Goal: Use online tool/utility: Use online tool/utility

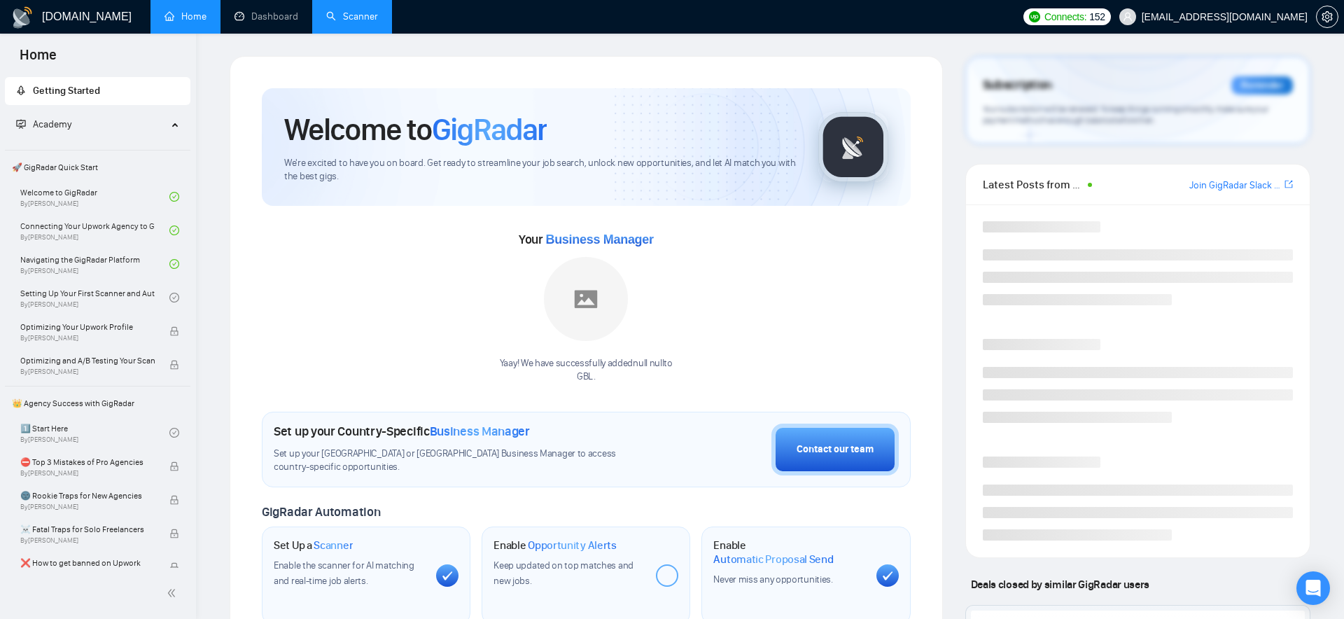
click at [375, 22] on link "Scanner" at bounding box center [352, 17] width 52 height 12
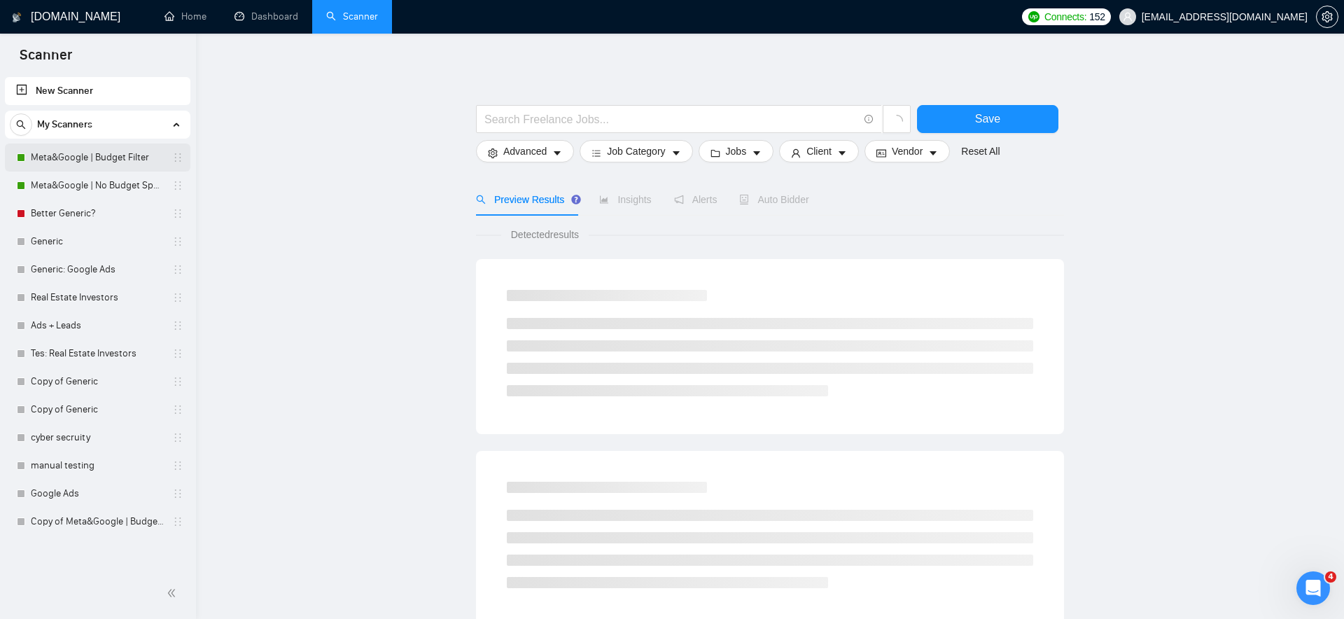
click at [116, 149] on link "Meta&Google | Budget Filter" at bounding box center [97, 158] width 133 height 28
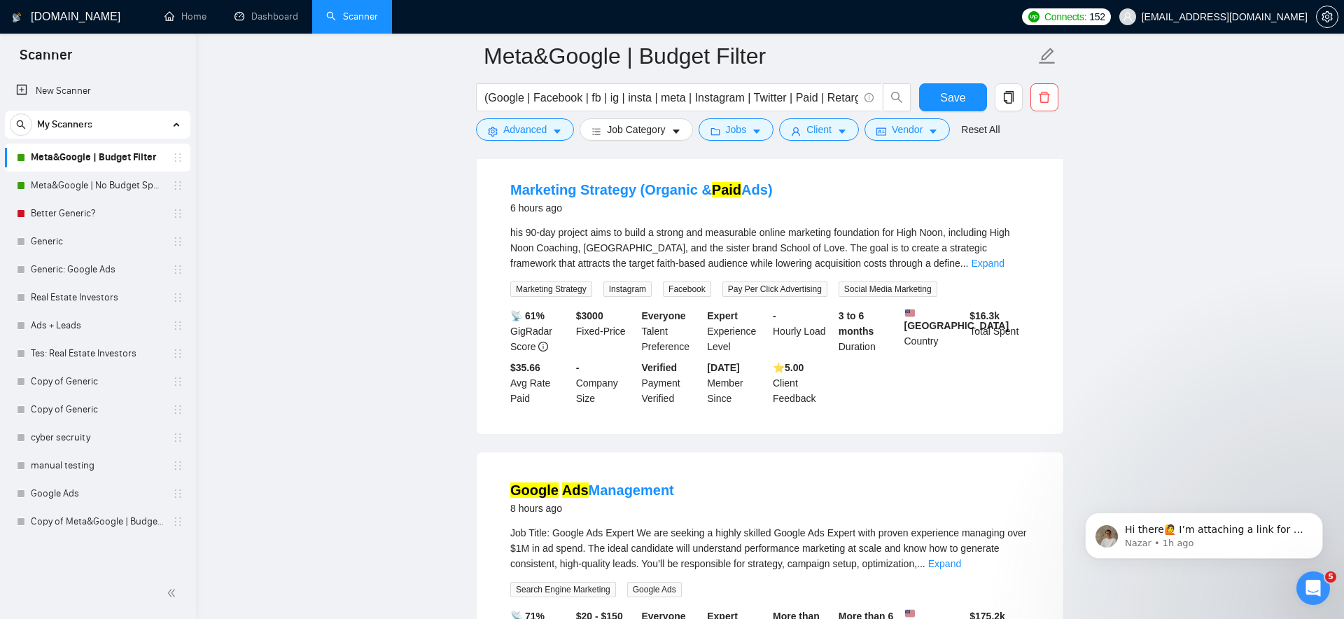
scroll to position [799, 0]
